Goal: Complete application form

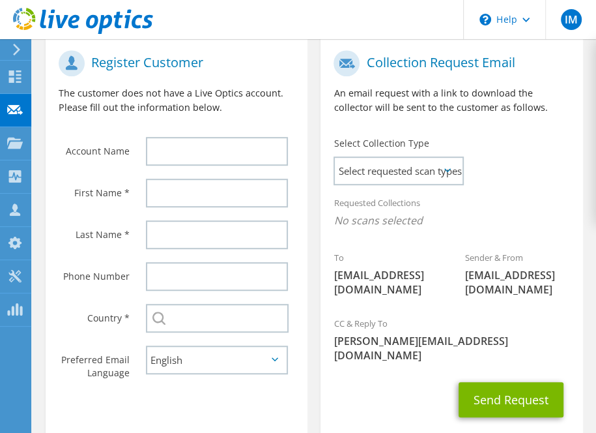
scroll to position [356, 0]
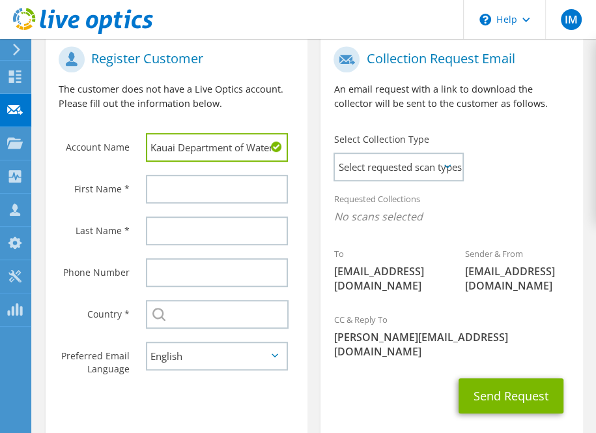
type input "Kauai Department of Water"
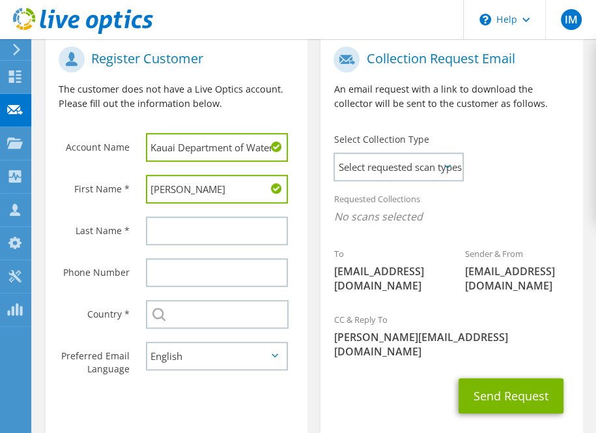
type input "Robert"
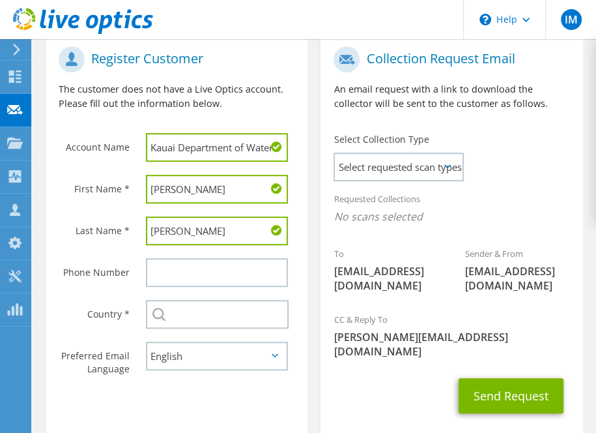
type input "Newton"
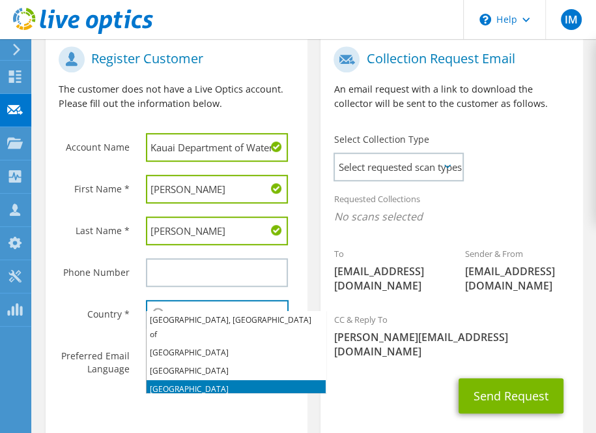
click at [178, 380] on li "[GEOGRAPHIC_DATA]" at bounding box center [236, 389] width 179 height 18
type input "[GEOGRAPHIC_DATA]"
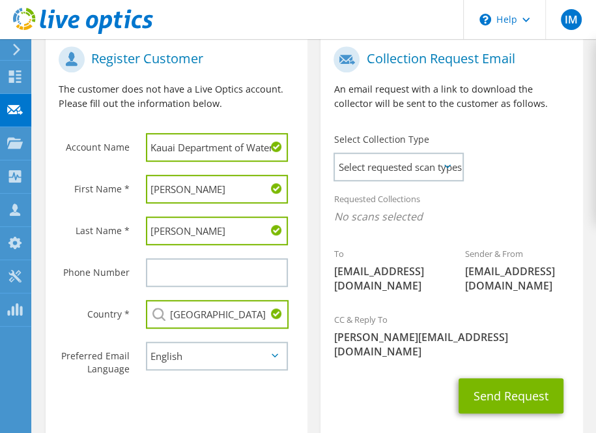
click at [205, 392] on section "Register Customer The customer does not have a Live Optics account. Please fill…" at bounding box center [177, 236] width 262 height 406
click at [413, 154] on span "Select requested scan types" at bounding box center [398, 167] width 127 height 26
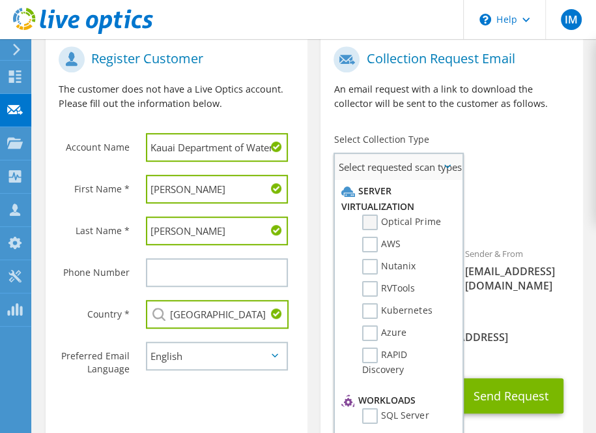
click at [374, 214] on label "Optical Prime" at bounding box center [401, 222] width 78 height 16
click at [0, 0] on input "Optical Prime" at bounding box center [0, 0] width 0 height 0
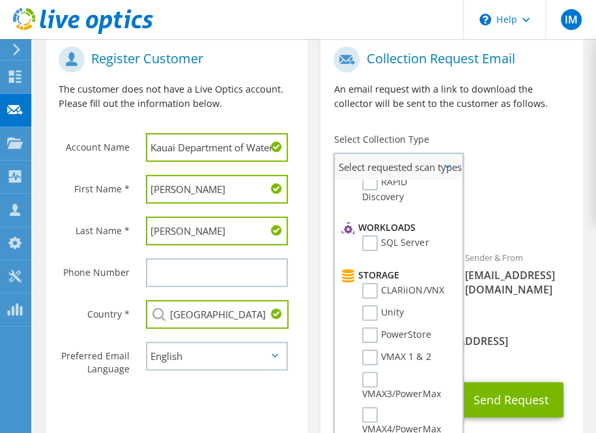
scroll to position [169, 0]
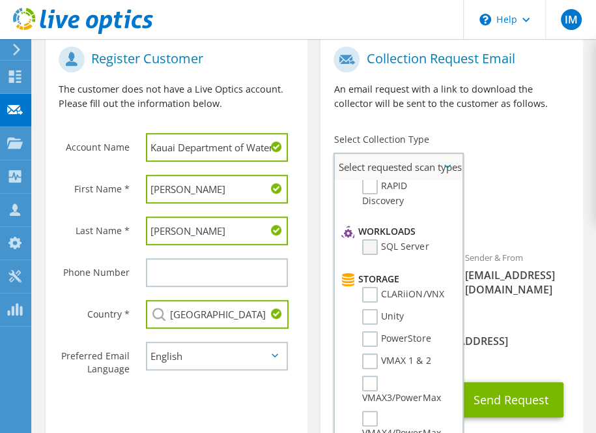
click at [373, 239] on label "SQL Server" at bounding box center [395, 247] width 66 height 16
click at [0, 0] on input "SQL Server" at bounding box center [0, 0] width 0 height 0
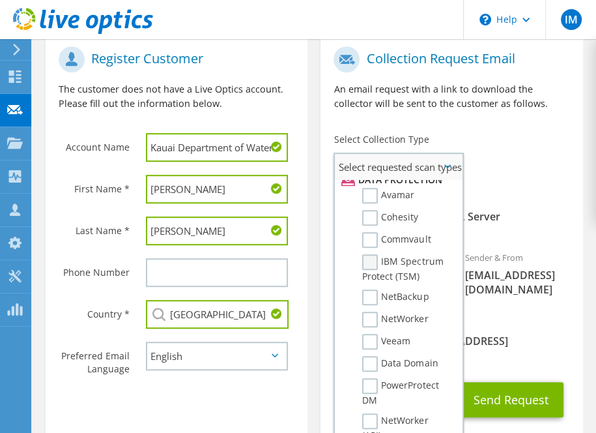
scroll to position [662, 0]
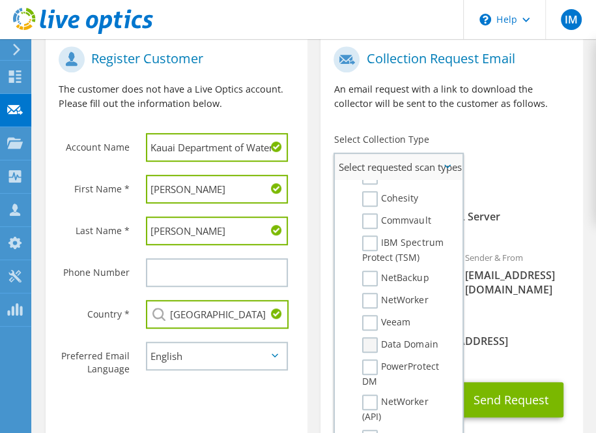
click at [372, 337] on label "Data Domain" at bounding box center [400, 345] width 76 height 16
click at [0, 0] on input "Data Domain" at bounding box center [0, 0] width 0 height 0
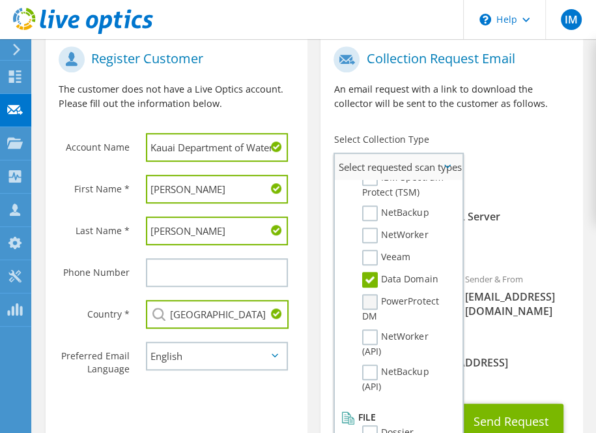
scroll to position [726, 0]
click at [369, 426] on label "Dossier" at bounding box center [387, 434] width 51 height 16
click at [0, 0] on input "Dossier" at bounding box center [0, 0] width 0 height 0
click at [482, 336] on div "CC & Reply To ian@dktechsolutions.com" at bounding box center [452, 360] width 262 height 59
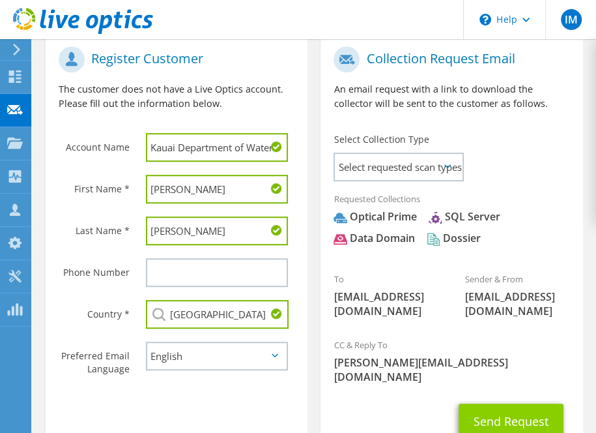
click at [490, 404] on button "Send Request" at bounding box center [511, 421] width 105 height 35
